Goal: Information Seeking & Learning: Learn about a topic

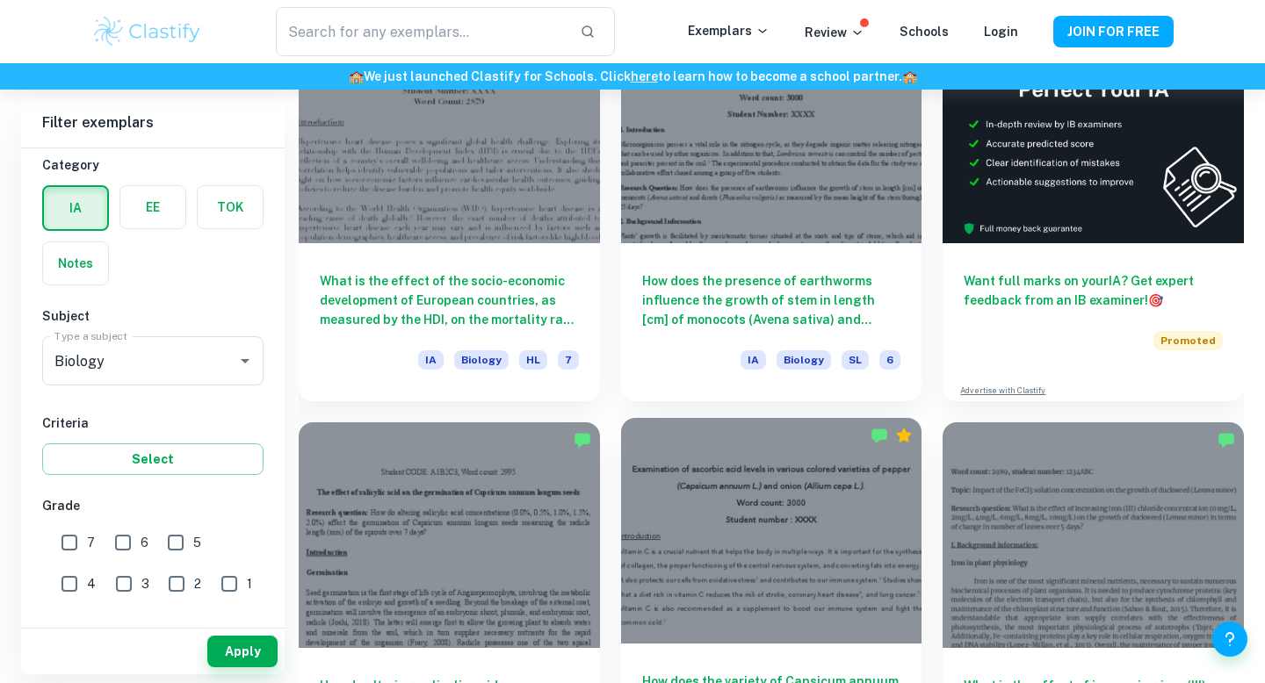
scroll to position [656, 0]
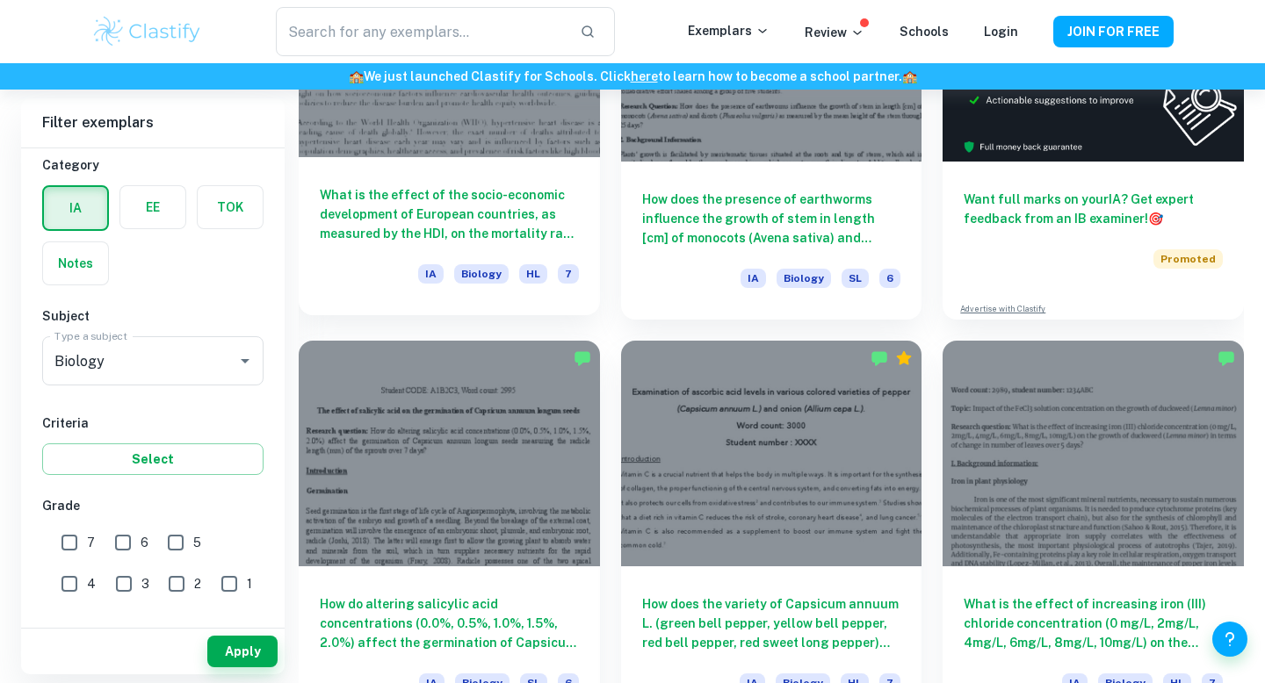
click at [498, 215] on h6 "What is the effect of the socio-economic development of European countries, as …" at bounding box center [449, 214] width 259 height 58
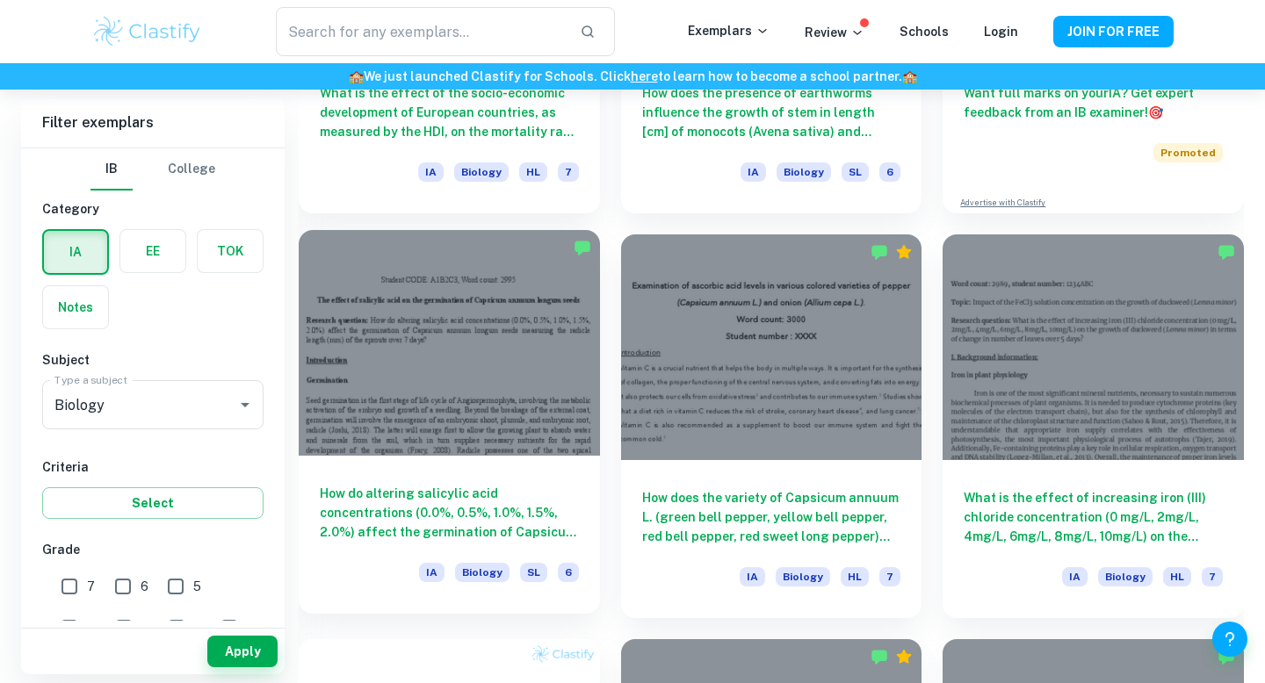
scroll to position [817, 0]
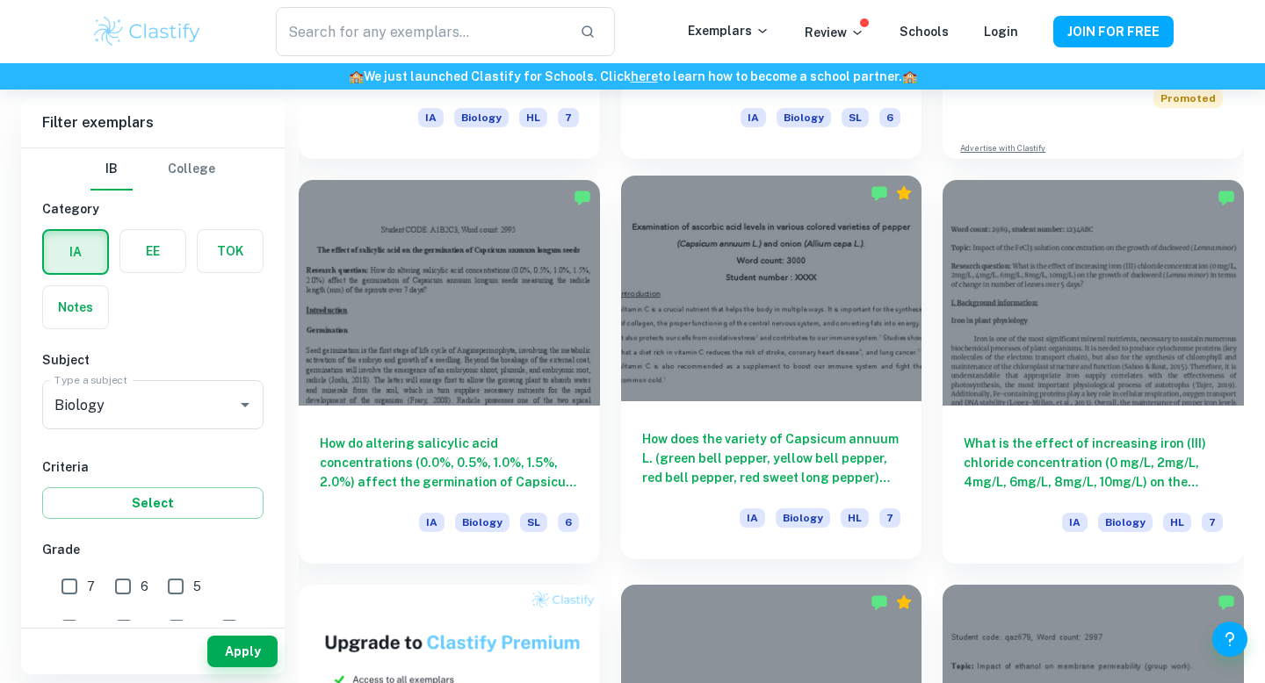
click at [783, 471] on h6 "How does the variety of Capsicum annuum L. (green bell pepper, yellow bell pepp…" at bounding box center [771, 459] width 259 height 58
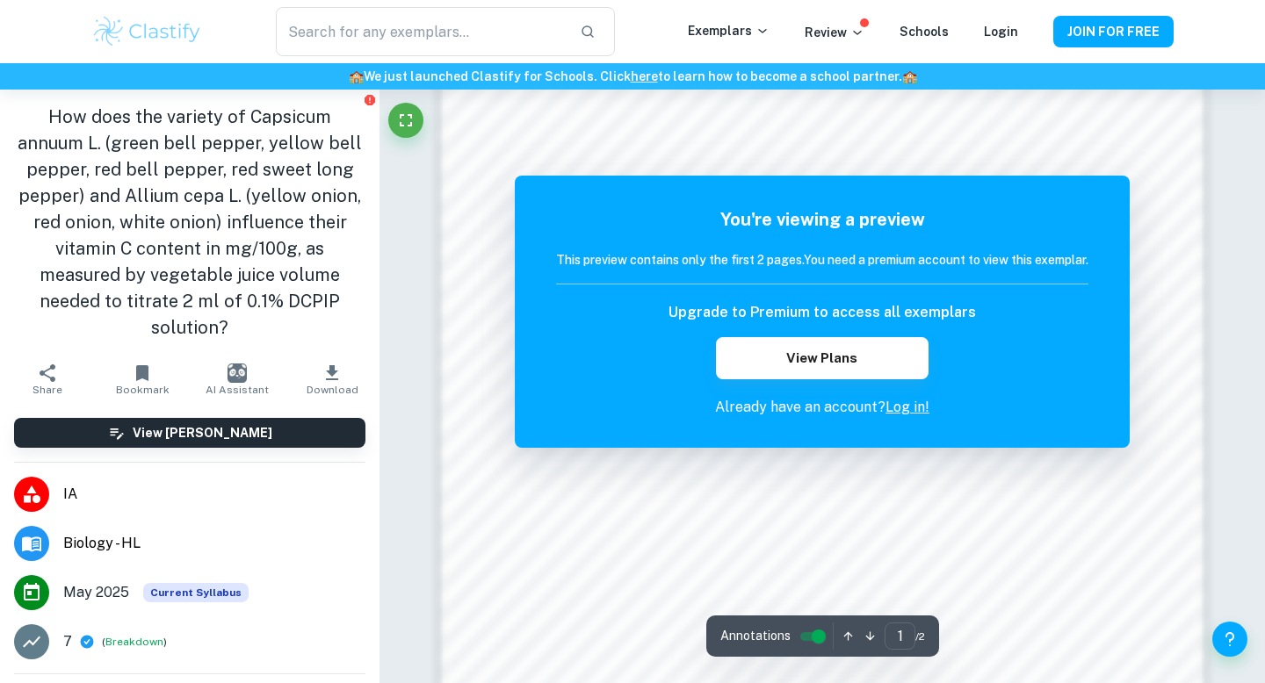
scroll to position [1701, 0]
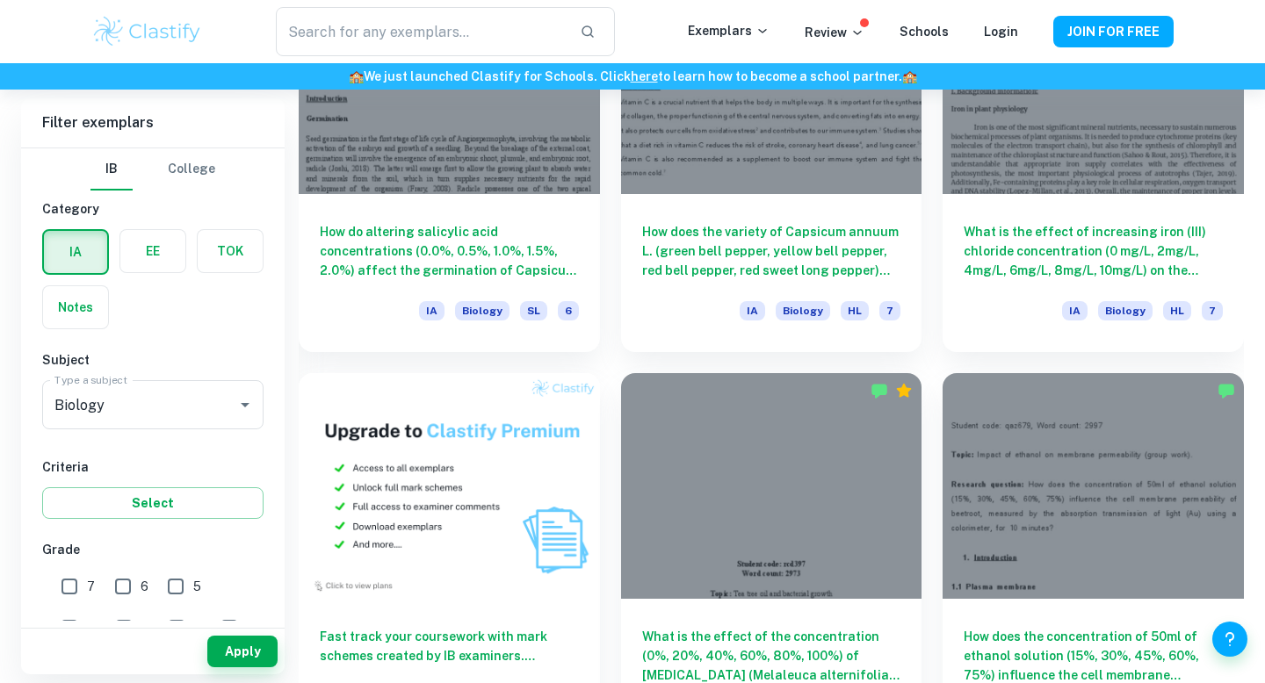
scroll to position [1031, 0]
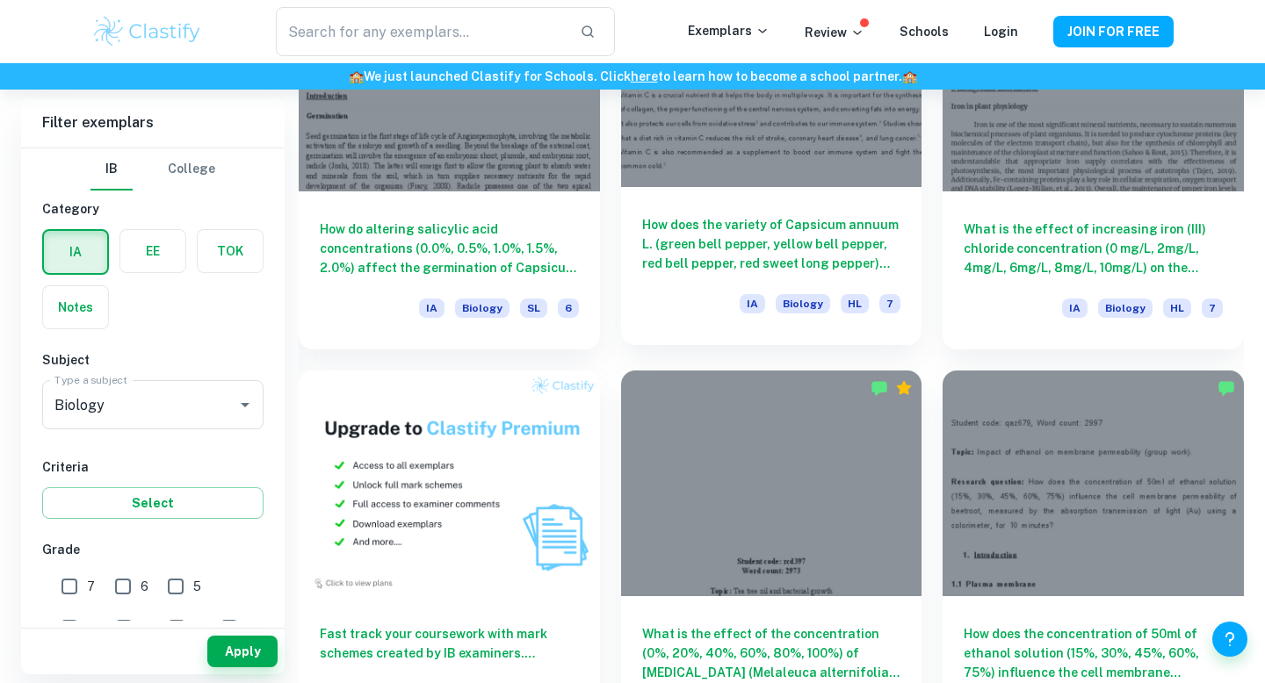
click at [726, 231] on h6 "How does the variety of Capsicum annuum L. (green bell pepper, yellow bell pepp…" at bounding box center [771, 244] width 259 height 58
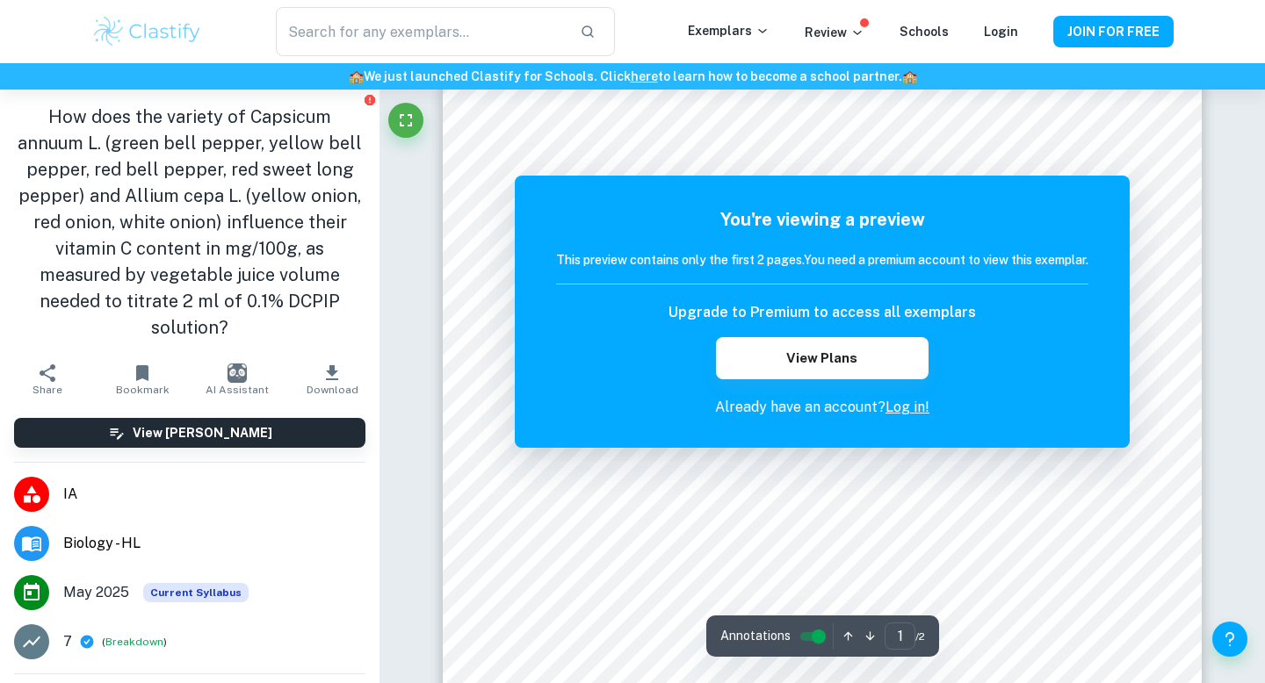
scroll to position [545, 0]
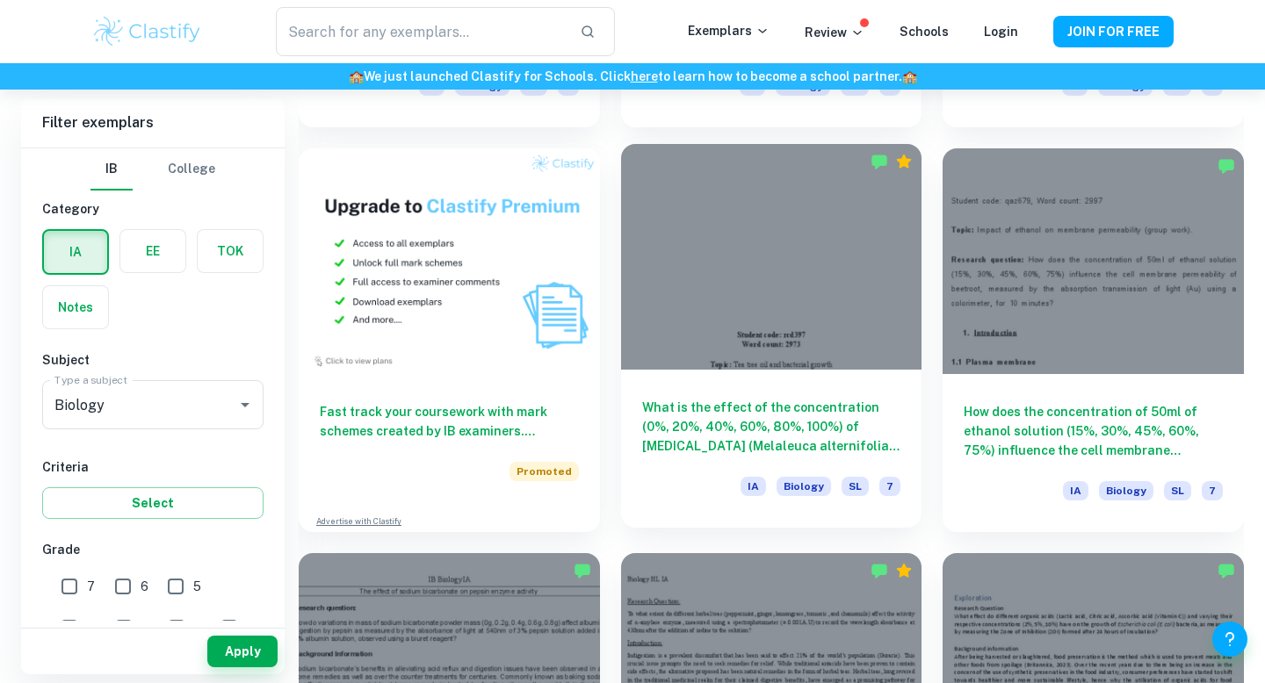
scroll to position [1329, 0]
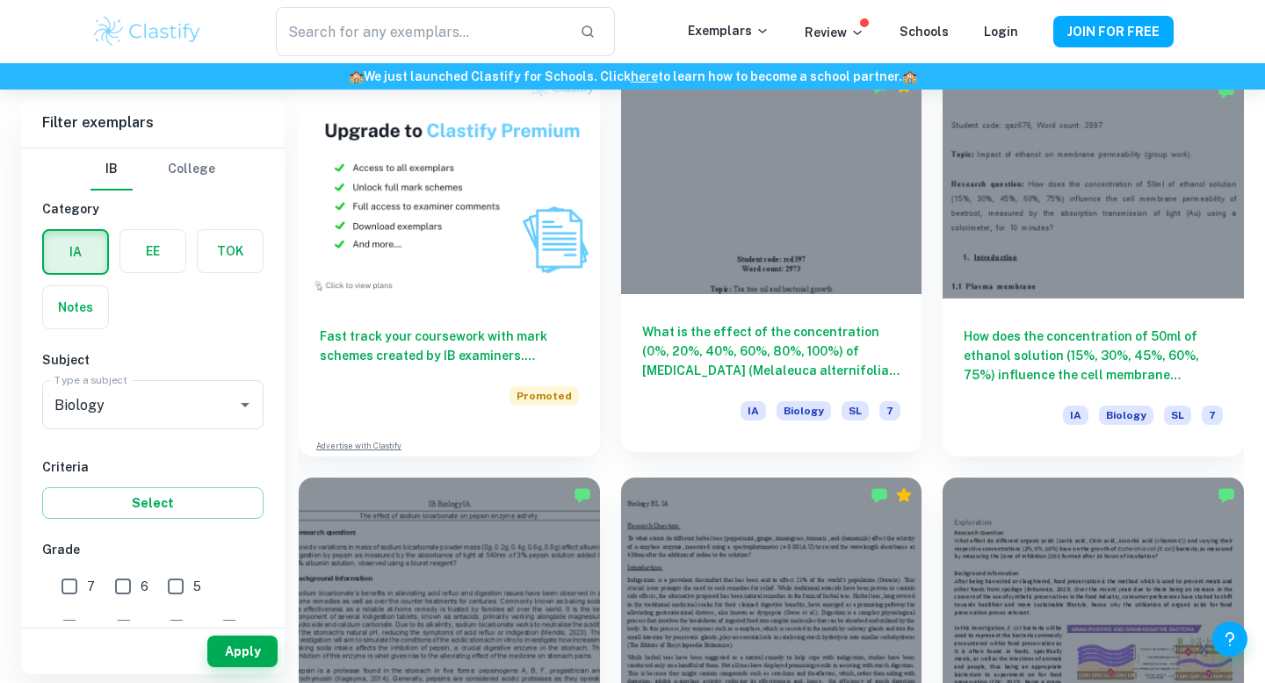
click at [782, 305] on div "What is the effect of the concentration (0%, 20%, 40%, 60%, 80%, 100%) of [MEDI…" at bounding box center [771, 373] width 301 height 158
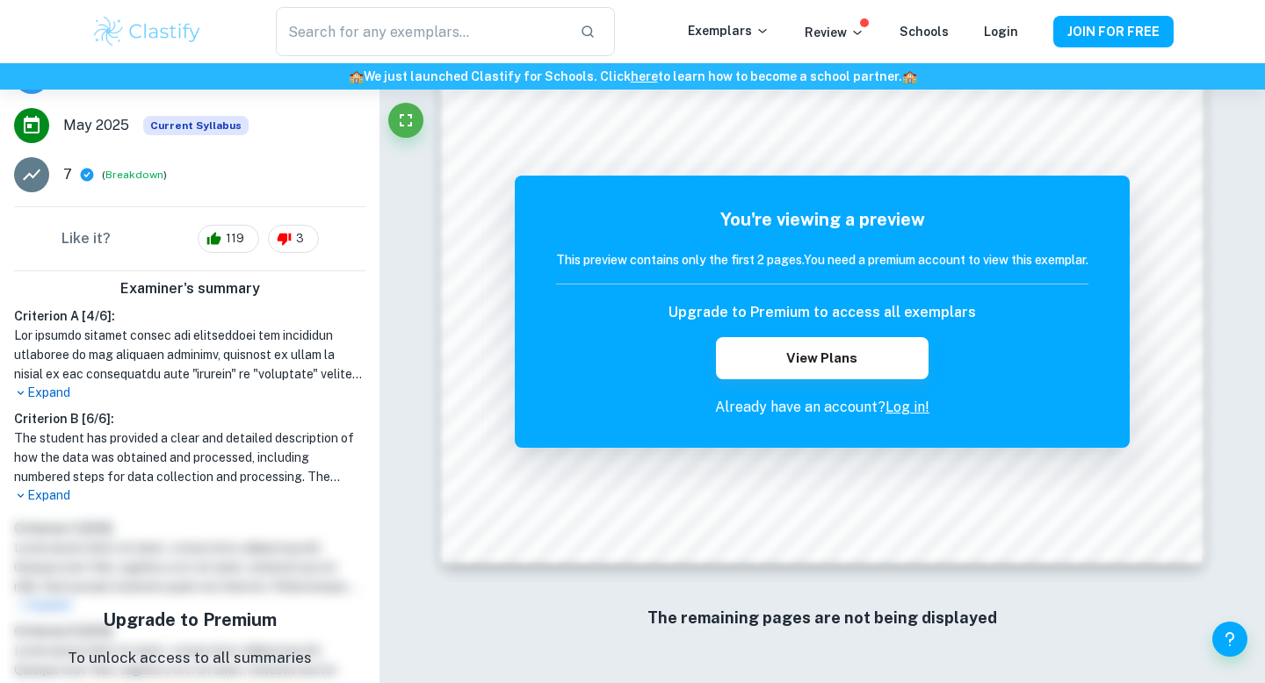
scroll to position [469, 0]
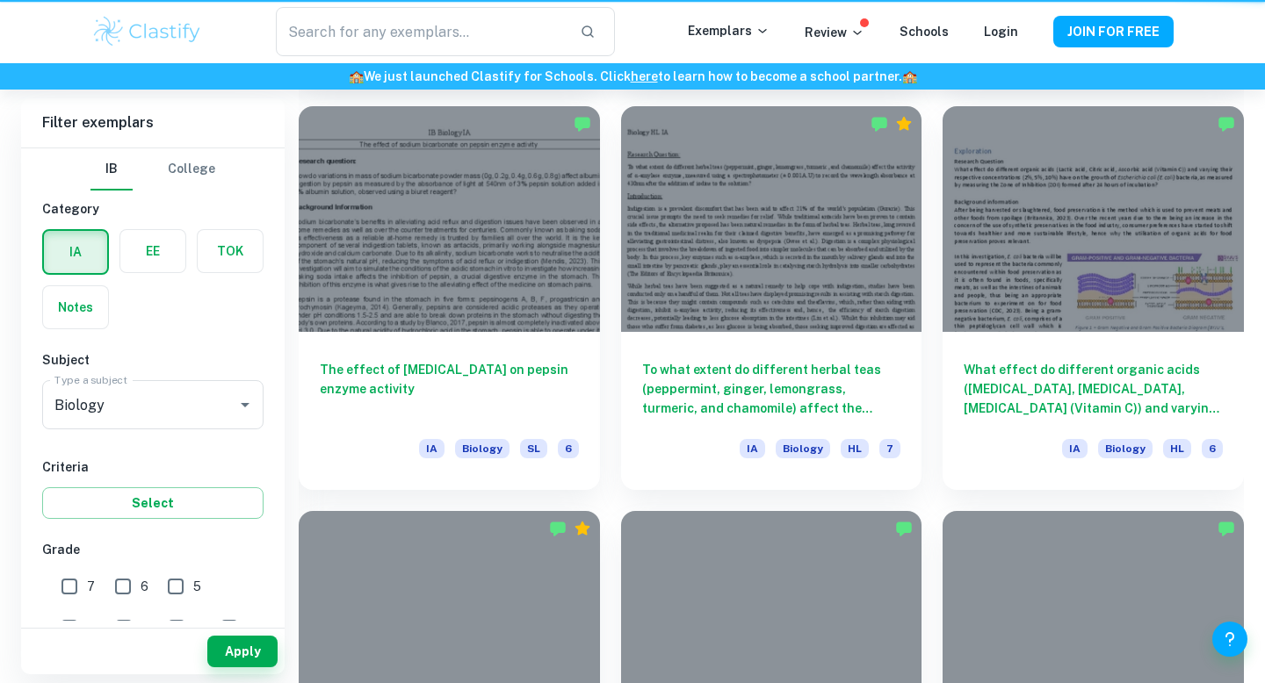
scroll to position [1329, 0]
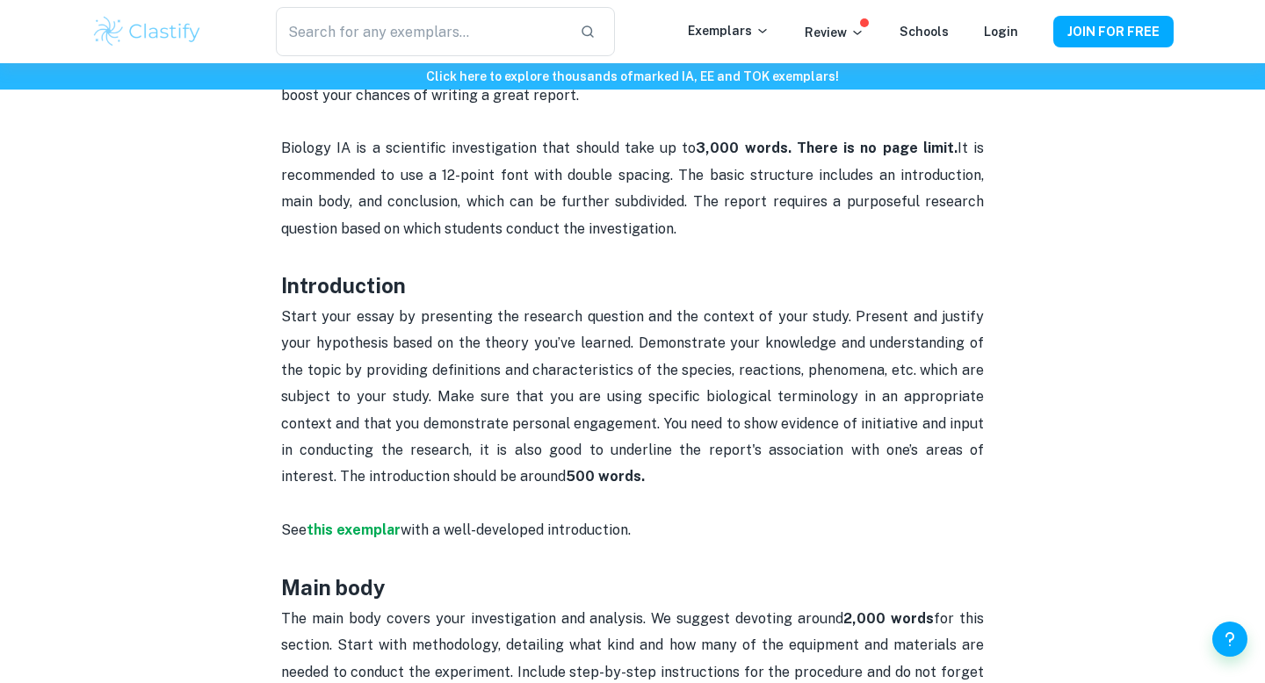
scroll to position [871, 0]
